Goal: Task Accomplishment & Management: Manage account settings

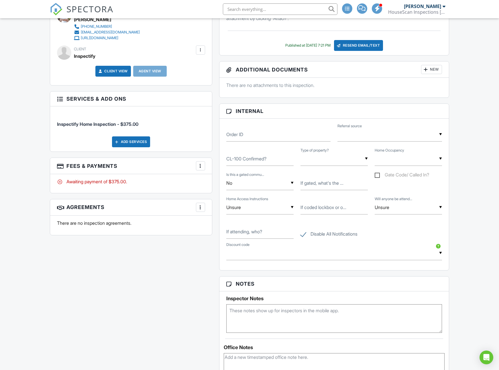
click at [201, 167] on div at bounding box center [201, 166] width 6 height 6
click at [217, 226] on div "Paid In Full" at bounding box center [229, 226] width 55 height 7
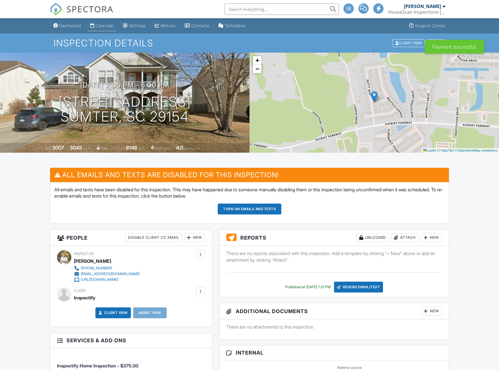
click at [105, 27] on div "Calendar" at bounding box center [105, 25] width 18 height 5
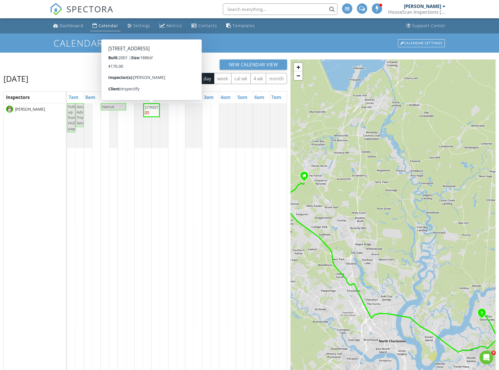
click at [152, 110] on span "1800 Palmetto Isle Dr, Mount Pleasant 29466" at bounding box center [161, 107] width 32 height 5
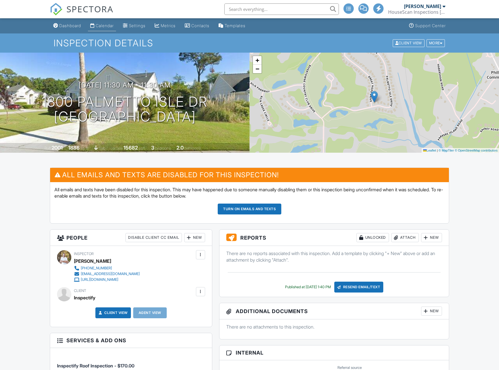
click at [107, 26] on div "Calendar" at bounding box center [105, 25] width 18 height 5
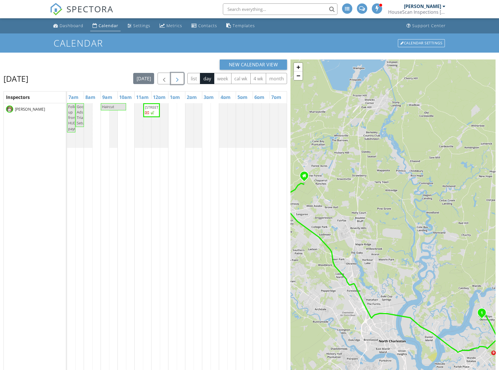
click at [178, 81] on span "button" at bounding box center [177, 78] width 7 height 7
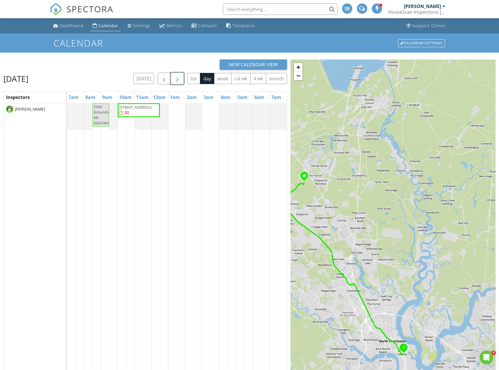
click at [178, 81] on span "button" at bounding box center [177, 78] width 7 height 7
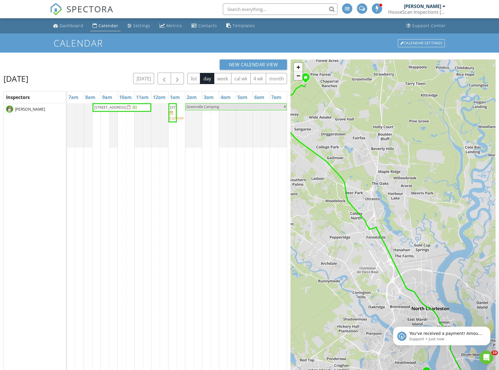
click at [298, 77] on link "−" at bounding box center [298, 76] width 9 height 9
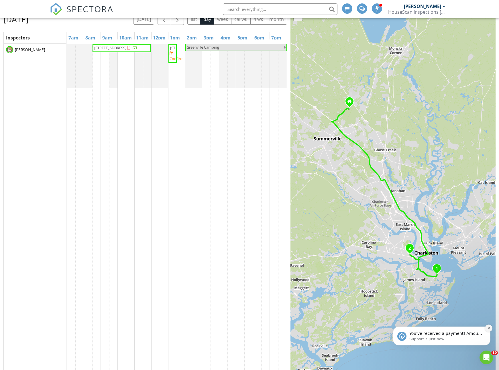
click at [489, 328] on icon "Dismiss notification" at bounding box center [488, 328] width 3 height 3
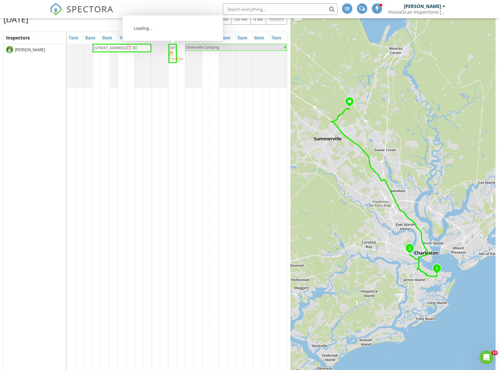
click at [173, 50] on span "1 Riverdale Dr, Charleston 29407" at bounding box center [186, 47] width 32 height 5
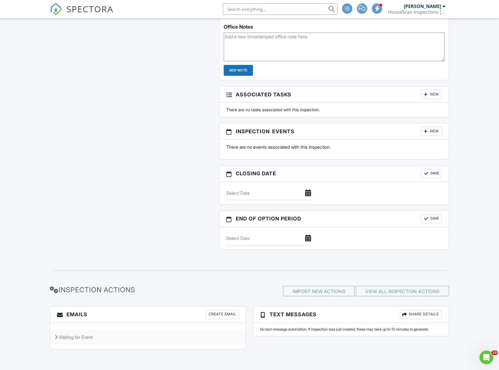
click at [57, 337] on icon at bounding box center [56, 337] width 3 height 5
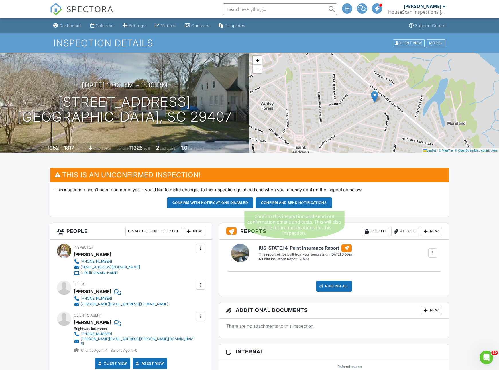
click at [253, 203] on button "Confirm and send notifications" at bounding box center [210, 203] width 86 height 11
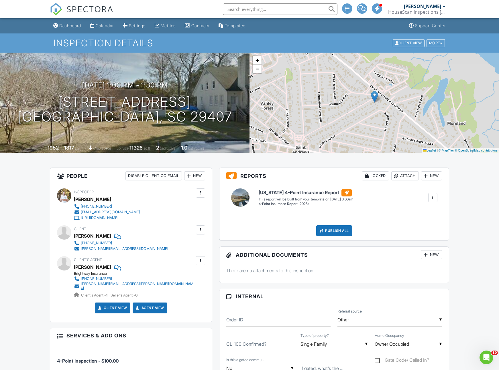
click at [201, 264] on div at bounding box center [200, 261] width 9 height 9
click at [190, 278] on li "Edit" at bounding box center [186, 278] width 29 height 14
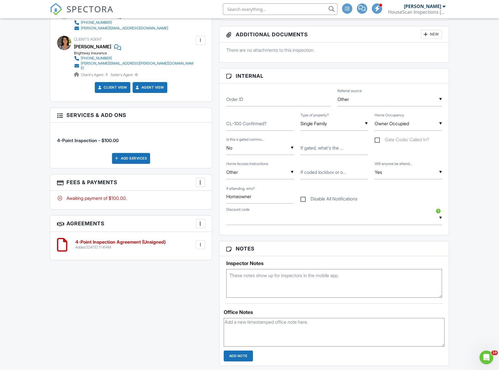
scroll to position [286, 0]
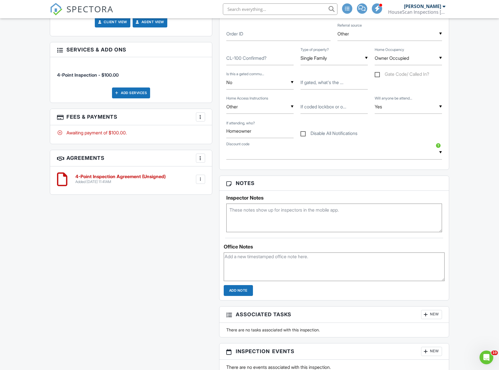
paste textarea "https://www.zillow.com/homedetails/1-Riverdale-Dr-Charleston-SC-29407/10892351_…"
type textarea "https://www.zillow.com/homedetails/1-Riverdale-Dr-Charleston-SC-29407/10892351_…"
click at [200, 242] on div "All emails and texts are disabled for this inspection! All emails and texts hav…" at bounding box center [249, 178] width 406 height 595
click at [198, 259] on div "All emails and texts are disabled for this inspection! All emails and texts hav…" at bounding box center [249, 178] width 406 height 595
click at [239, 258] on textarea at bounding box center [334, 267] width 221 height 29
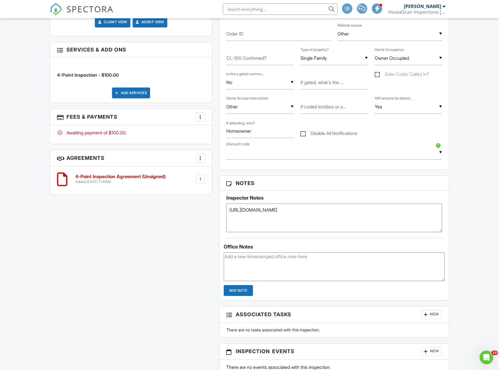
paste textarea "[URL][DOMAIN_NAME]"
type textarea "[URL][DOMAIN_NAME]"
click at [198, 278] on div "All emails and texts are disabled for this inspection! All emails and texts hav…" at bounding box center [249, 178] width 406 height 595
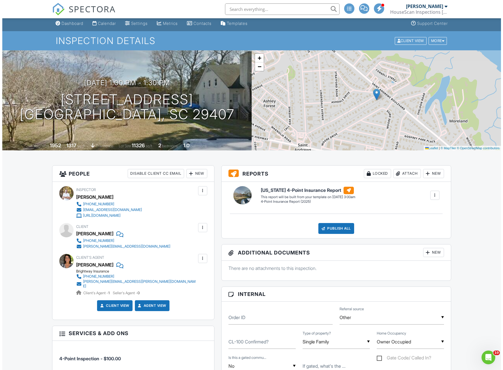
scroll to position [0, 0]
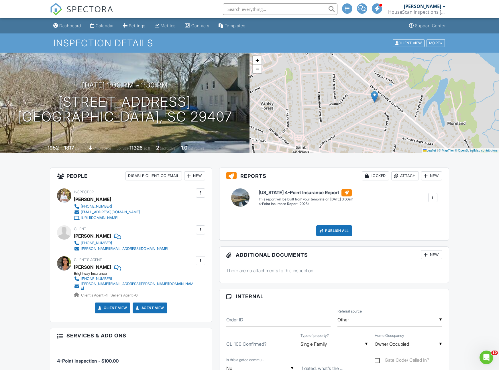
click at [401, 176] on div "Attach" at bounding box center [404, 176] width 27 height 9
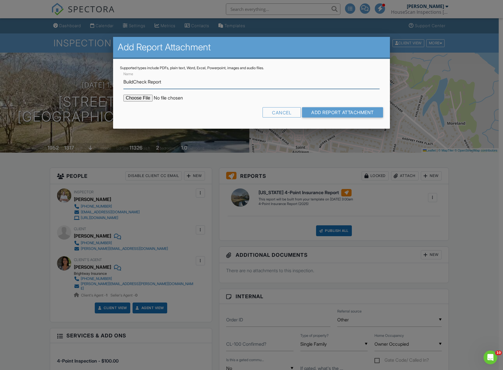
type input "BuildCheck Report"
click at [129, 100] on input "file" at bounding box center [171, 98] width 97 height 7
type input "C:\fakepath\1 Riverdale Dr.pdf"
click at [325, 111] on input "Add Report Attachment" at bounding box center [342, 112] width 81 height 10
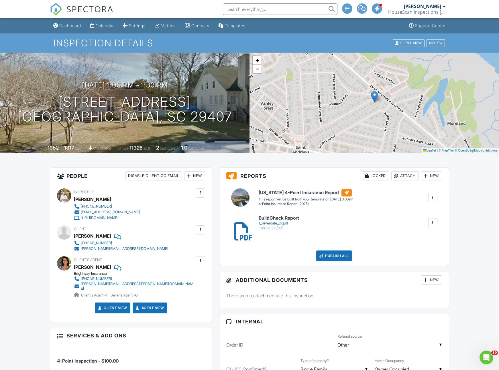
click at [100, 27] on div "Calendar" at bounding box center [105, 25] width 18 height 5
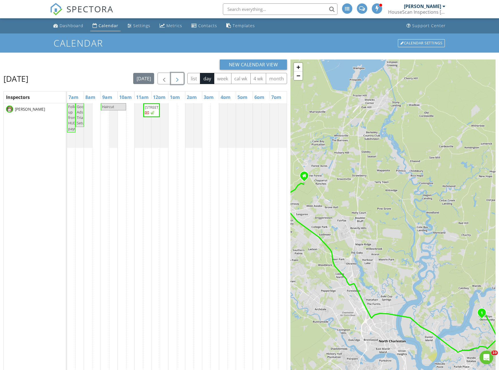
click at [176, 81] on span "button" at bounding box center [177, 78] width 7 height 7
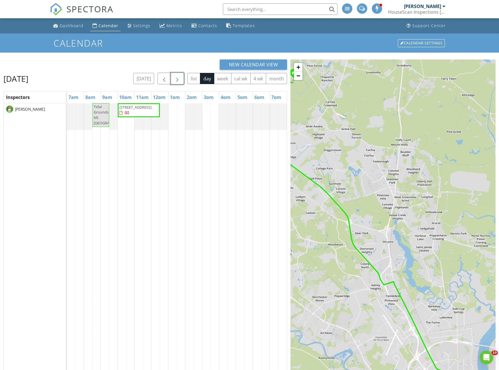
click at [175, 83] on button "button" at bounding box center [177, 79] width 13 height 12
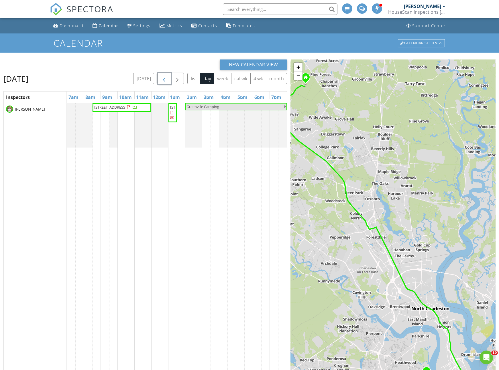
click at [168, 81] on button "button" at bounding box center [163, 79] width 13 height 12
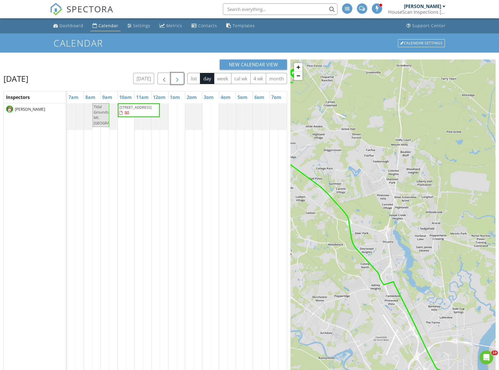
click at [174, 81] on span "button" at bounding box center [177, 78] width 7 height 7
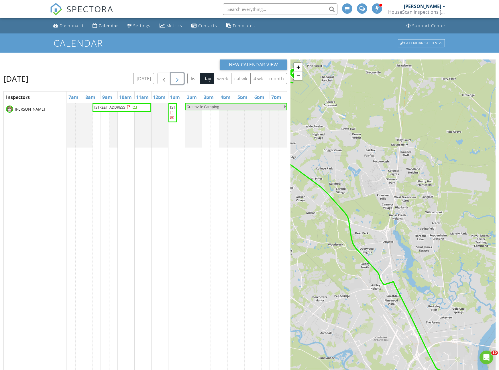
click at [174, 81] on span "button" at bounding box center [177, 78] width 7 height 7
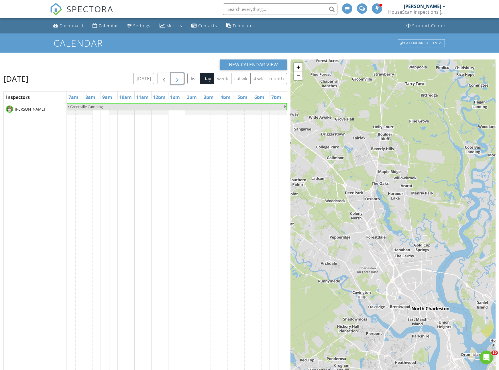
click at [174, 81] on span "button" at bounding box center [177, 78] width 7 height 7
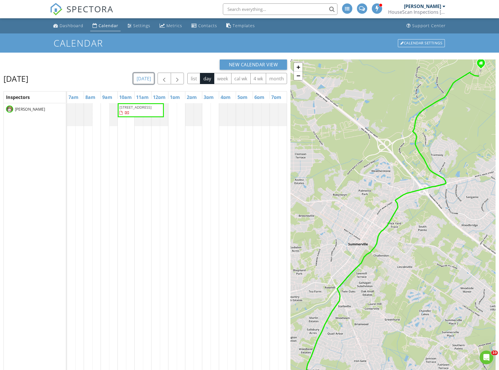
click at [148, 80] on button "today" at bounding box center [143, 78] width 21 height 11
